Goal: Check status

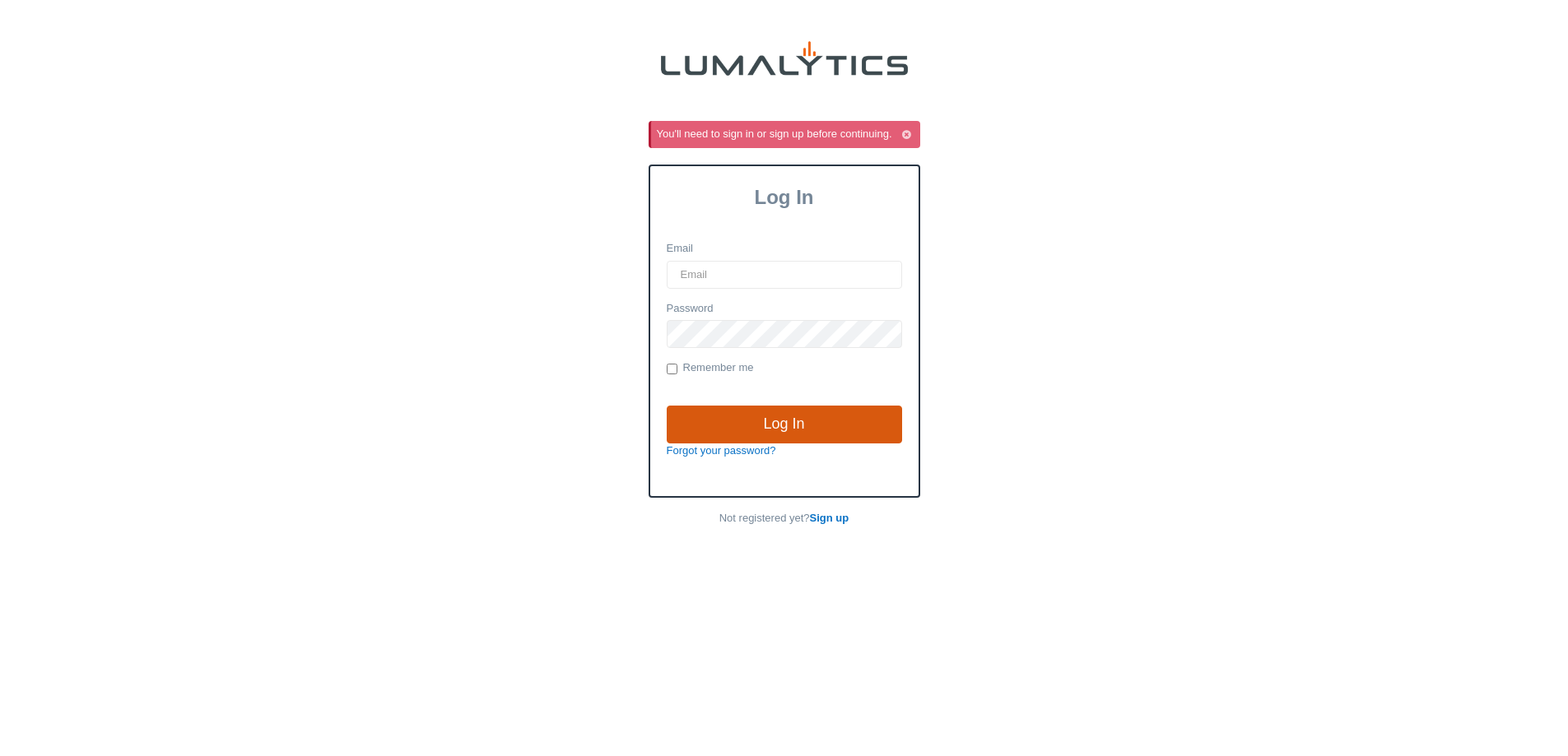
type input "acowell@valleytruckparts.com"
click at [680, 411] on input "Log In" at bounding box center [784, 424] width 235 height 38
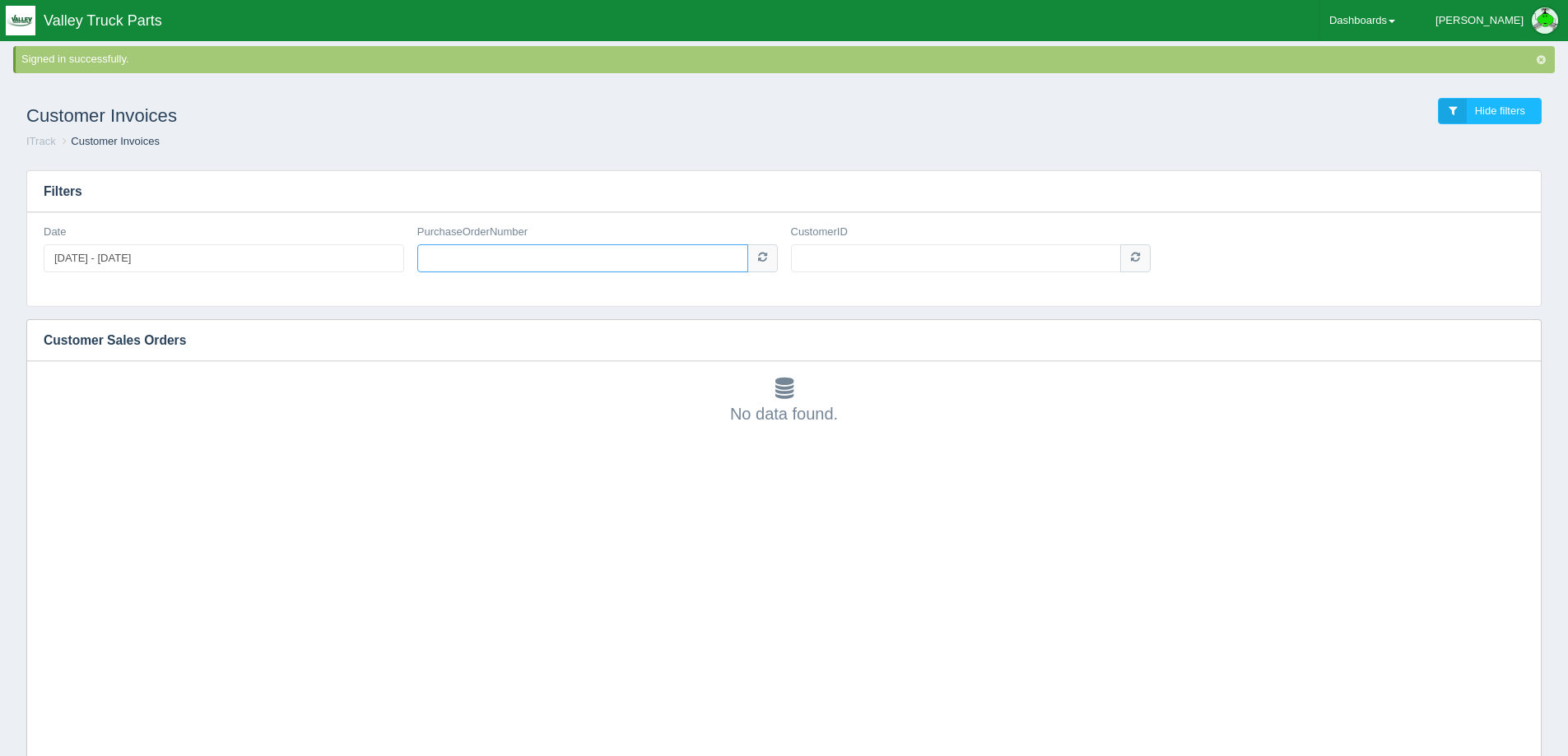
click at [515, 249] on input "PurchaseOrderNumber" at bounding box center [583, 259] width 331 height 28
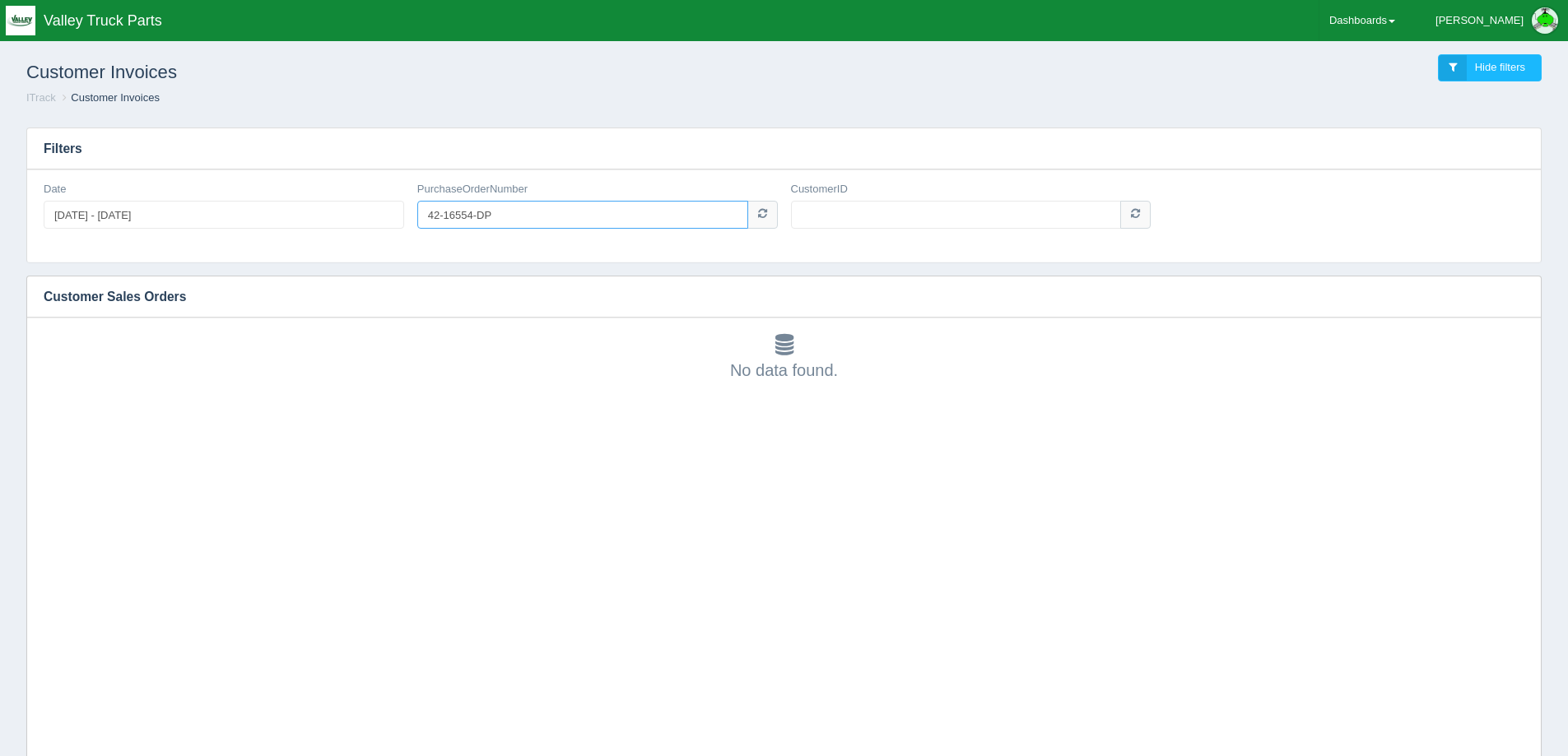
type input "42-16554-DP"
click at [855, 207] on input "CustomerID" at bounding box center [956, 215] width 331 height 28
type input "1006480"
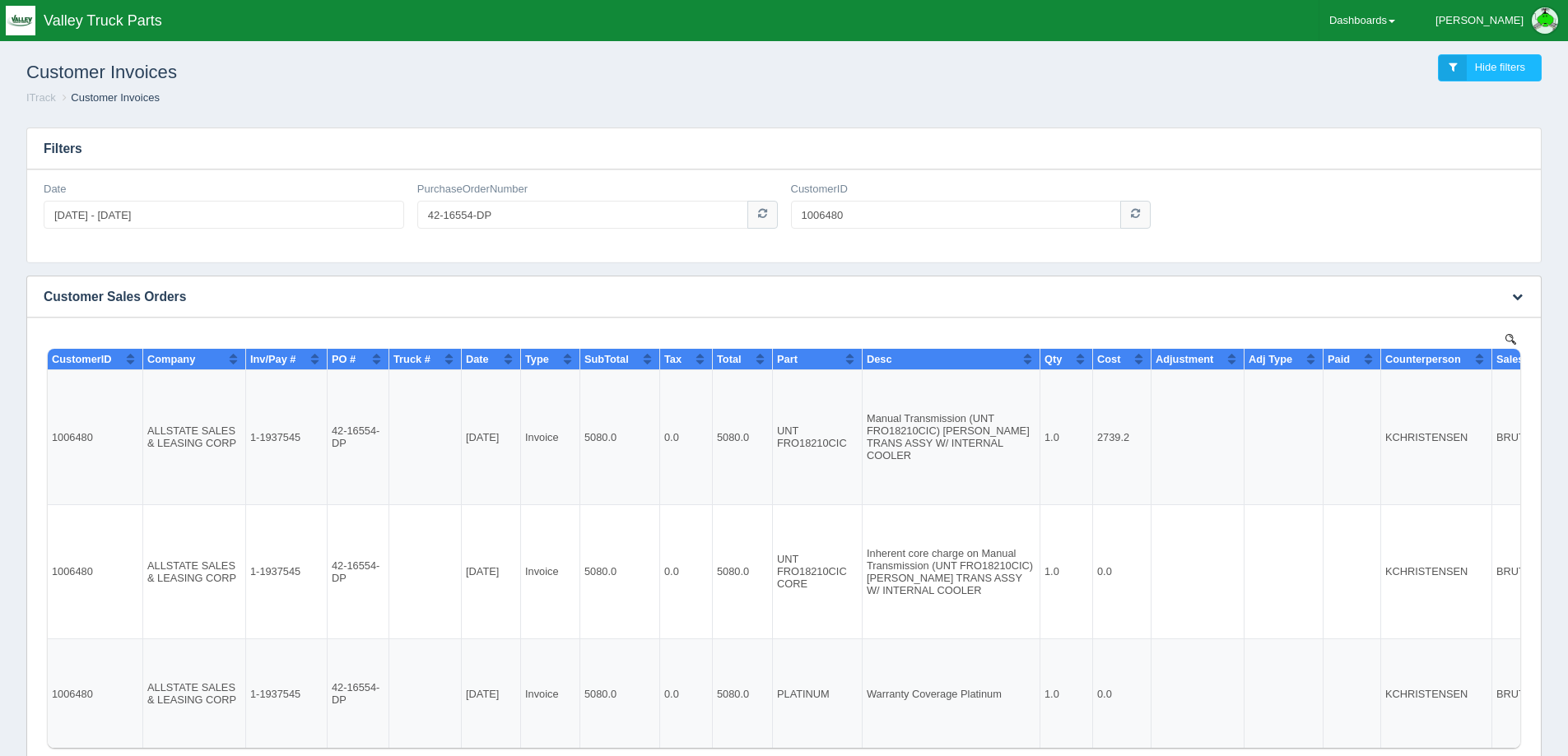
scroll to position [12, 0]
